Goal: Navigation & Orientation: Understand site structure

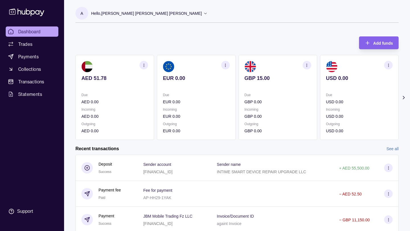
click at [191, 36] on div "Add funds AED 51.78 Due AED 0.00 Incoming AED 0.00 Outgoing AED 0.00 EUR 0.00 D…" at bounding box center [236, 85] width 323 height 109
click at [32, 71] on span "Collections" at bounding box center [29, 69] width 23 height 7
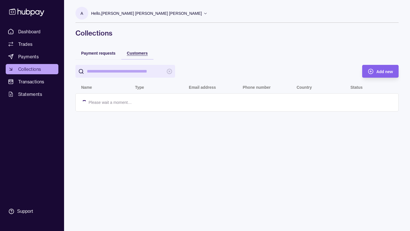
click at [141, 50] on div "Customers" at bounding box center [137, 53] width 21 height 7
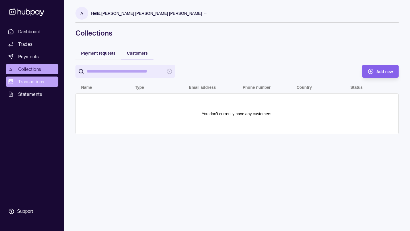
click at [37, 83] on span "Transactions" at bounding box center [31, 81] width 26 height 7
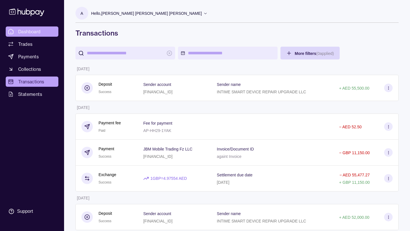
click at [30, 32] on span "Dashboard" at bounding box center [29, 31] width 22 height 7
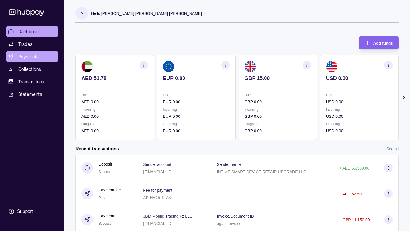
click at [24, 61] on link "Payments" at bounding box center [32, 57] width 53 height 10
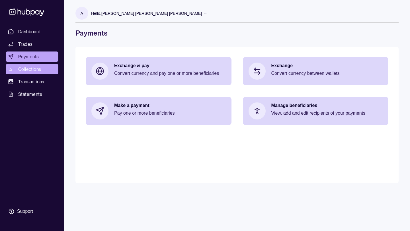
click at [28, 70] on span "Collections" at bounding box center [29, 69] width 23 height 7
